Goal: Transaction & Acquisition: Purchase product/service

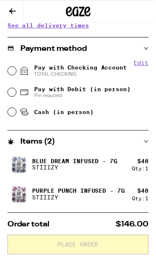
scroll to position [257, 0]
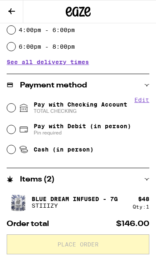
click at [18, 5] on button at bounding box center [11, 11] width 23 height 23
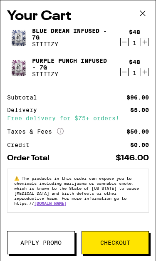
click at [55, 247] on button "Apply Promo" at bounding box center [41, 242] width 68 height 23
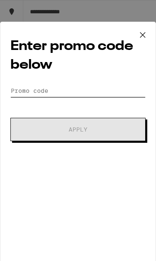
click at [33, 90] on input "Promo Code" at bounding box center [77, 91] width 135 height 13
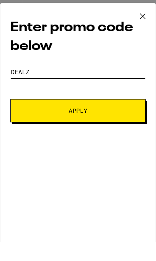
type input "DEALZ"
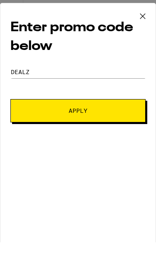
click at [129, 122] on button "Apply" at bounding box center [77, 129] width 135 height 23
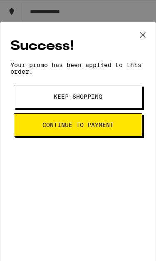
click at [128, 102] on button "Keep Shopping" at bounding box center [78, 96] width 129 height 23
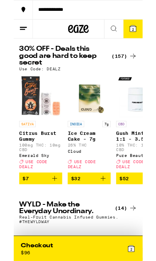
scroll to position [46, 0]
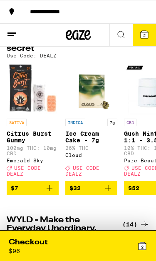
click at [149, 40] on button "2" at bounding box center [144, 35] width 23 height 23
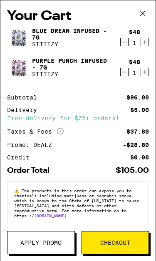
click at [142, 21] on button at bounding box center [143, 13] width 26 height 27
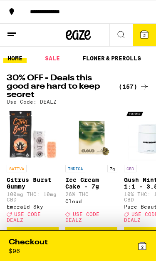
click at [132, 61] on link "FLOWER & PREROLLS" at bounding box center [111, 58] width 67 height 10
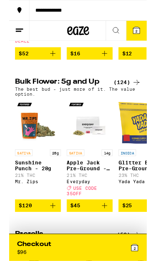
scroll to position [231, 0]
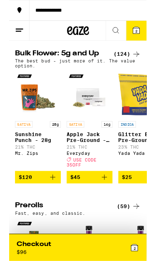
click at [143, 63] on icon at bounding box center [145, 62] width 10 height 10
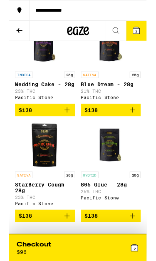
scroll to position [6715, 0]
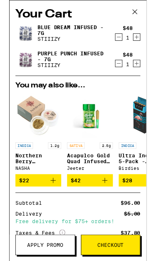
click at [140, 13] on icon at bounding box center [143, 13] width 13 height 13
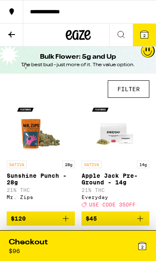
click at [141, 40] on button "2" at bounding box center [144, 35] width 23 height 23
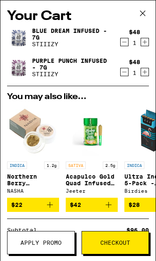
click at [106, 244] on span "Checkout" at bounding box center [115, 243] width 30 height 6
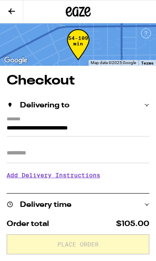
click at [90, 179] on h3 "Add Delivery Instructions" at bounding box center [78, 175] width 143 height 19
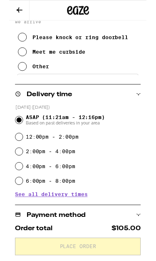
scroll to position [158, 0]
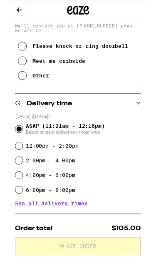
click at [14, 91] on icon at bounding box center [15, 86] width 10 height 10
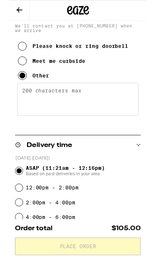
click at [36, 109] on textarea "Enter any other delivery instructions you want driver to know" at bounding box center [78, 113] width 138 height 38
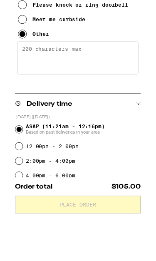
click at [25, 95] on textarea "Enter any other delivery instructions you want driver to know" at bounding box center [78, 114] width 138 height 38
paste textarea "Hi, the entrance to my home is on 66th street, even though my address is on Wes…"
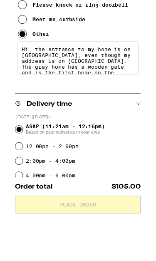
scroll to position [16, 0]
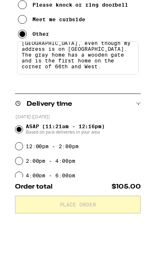
type textarea "Hi, the entrance to my home is on 66th street, even though my address is on Wes…"
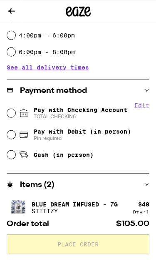
scroll to position [370, 0]
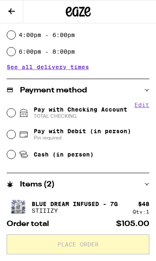
click at [109, 112] on span "Pay with Checking Account TOTAL CHECKING" at bounding box center [81, 112] width 94 height 13
click at [15, 112] on input "Pay with Checking Account TOTAL CHECKING" at bounding box center [11, 113] width 8 height 8
radio input "true"
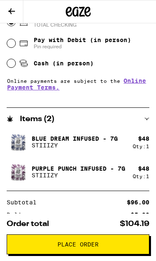
scroll to position [461, 0]
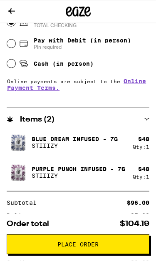
click at [97, 166] on p "Purple Punch Infused - 7g" at bounding box center [79, 169] width 94 height 7
click at [13, 12] on icon at bounding box center [12, 11] width 10 height 10
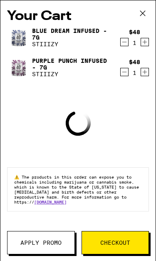
click at [141, 13] on icon at bounding box center [143, 13] width 13 height 13
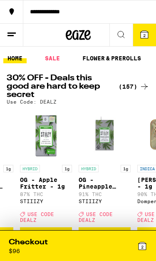
click at [99, 246] on div "2" at bounding box center [113, 246] width 70 height 17
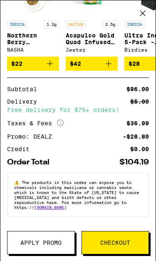
scroll to position [153, 0]
click at [116, 245] on span "Checkout" at bounding box center [115, 243] width 30 height 6
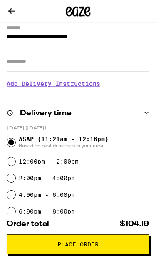
scroll to position [92, 0]
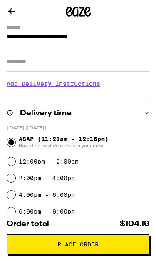
click at [99, 90] on h3 "Add Delivery Instructions" at bounding box center [78, 83] width 143 height 19
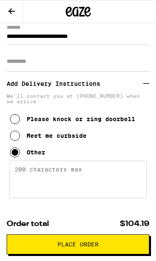
click at [73, 184] on textarea "Enter any other delivery instructions you want driver to know" at bounding box center [78, 180] width 138 height 38
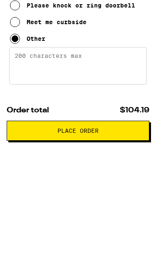
paste textarea "Hi, the entrance to my home is on 66th street, even though my address is on Wes…"
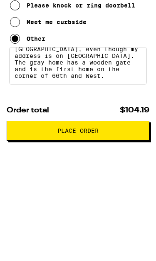
scroll to position [16, 0]
type textarea "Hi, the entrance to my home is on 66th street, even though my address is on Wes…"
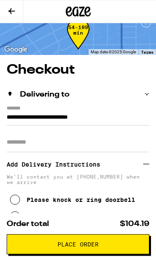
scroll to position [0, 0]
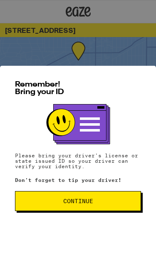
click at [109, 202] on span "Continue" at bounding box center [78, 201] width 112 height 6
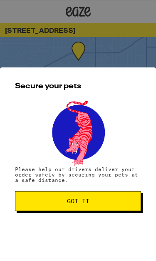
click at [109, 206] on button "Got it" at bounding box center [78, 201] width 126 height 20
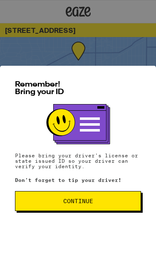
click at [68, 205] on button "Continue" at bounding box center [78, 201] width 126 height 20
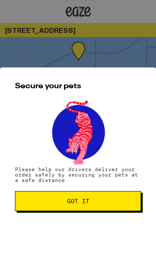
click at [61, 211] on button "Got it" at bounding box center [78, 201] width 126 height 20
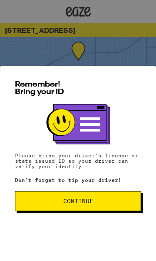
click at [105, 200] on span "Continue" at bounding box center [78, 201] width 112 height 6
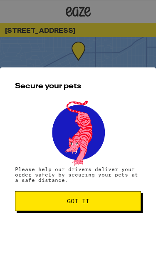
click at [104, 201] on span "Got it" at bounding box center [78, 201] width 112 height 6
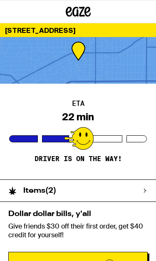
click at [135, 116] on div "ETA 22 min Driver is on the way!" at bounding box center [78, 132] width 156 height 96
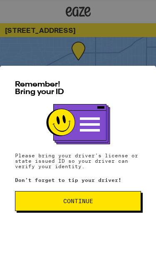
click at [107, 191] on button "Continue" at bounding box center [78, 201] width 126 height 20
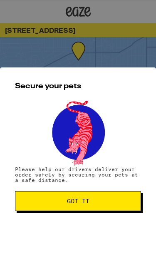
click at [107, 191] on div "Secure your pets Please help our drivers deliver your order safely by securing …" at bounding box center [78, 165] width 156 height 194
click at [105, 205] on button "Got it" at bounding box center [78, 201] width 126 height 20
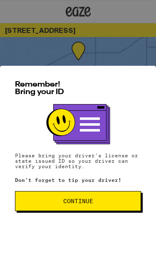
click at [114, 191] on button "Continue" at bounding box center [78, 201] width 126 height 20
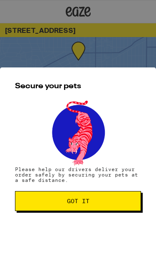
click at [112, 190] on div "Secure your pets Please help our drivers deliver your order safely by securing …" at bounding box center [78, 165] width 156 height 194
click at [108, 202] on span "Got it" at bounding box center [78, 201] width 112 height 6
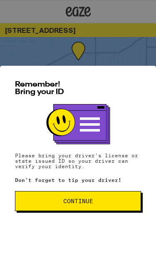
click at [115, 205] on button "Continue" at bounding box center [78, 201] width 126 height 20
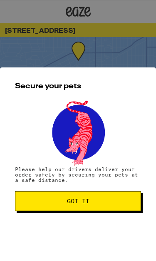
click at [115, 205] on button "Got it" at bounding box center [78, 201] width 126 height 20
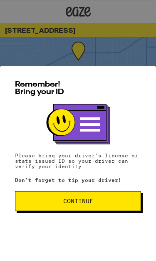
click at [98, 208] on button "Continue" at bounding box center [78, 201] width 126 height 20
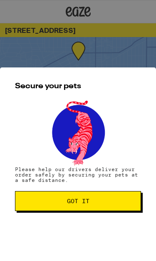
click at [98, 205] on button "Got it" at bounding box center [78, 201] width 126 height 20
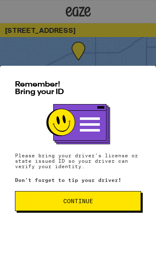
click at [114, 203] on span "Continue" at bounding box center [78, 201] width 112 height 6
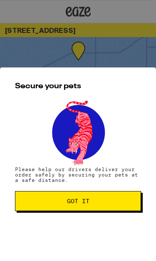
click at [114, 203] on span "Got it" at bounding box center [78, 201] width 112 height 6
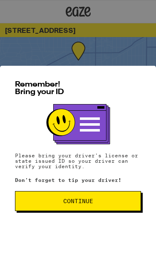
click at [98, 203] on span "Continue" at bounding box center [78, 201] width 112 height 6
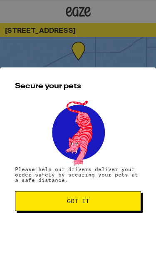
click at [98, 203] on span "Got it" at bounding box center [78, 201] width 112 height 6
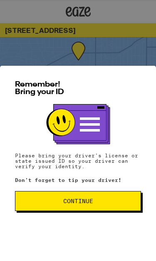
click at [75, 202] on span "Continue" at bounding box center [78, 201] width 30 height 6
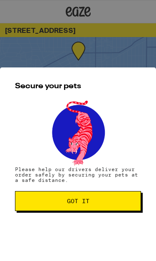
click at [67, 205] on button "Got it" at bounding box center [78, 201] width 126 height 20
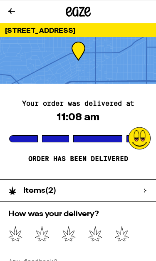
click at [126, 233] on icon at bounding box center [122, 233] width 14 height 15
